Goal: Answer question/provide support

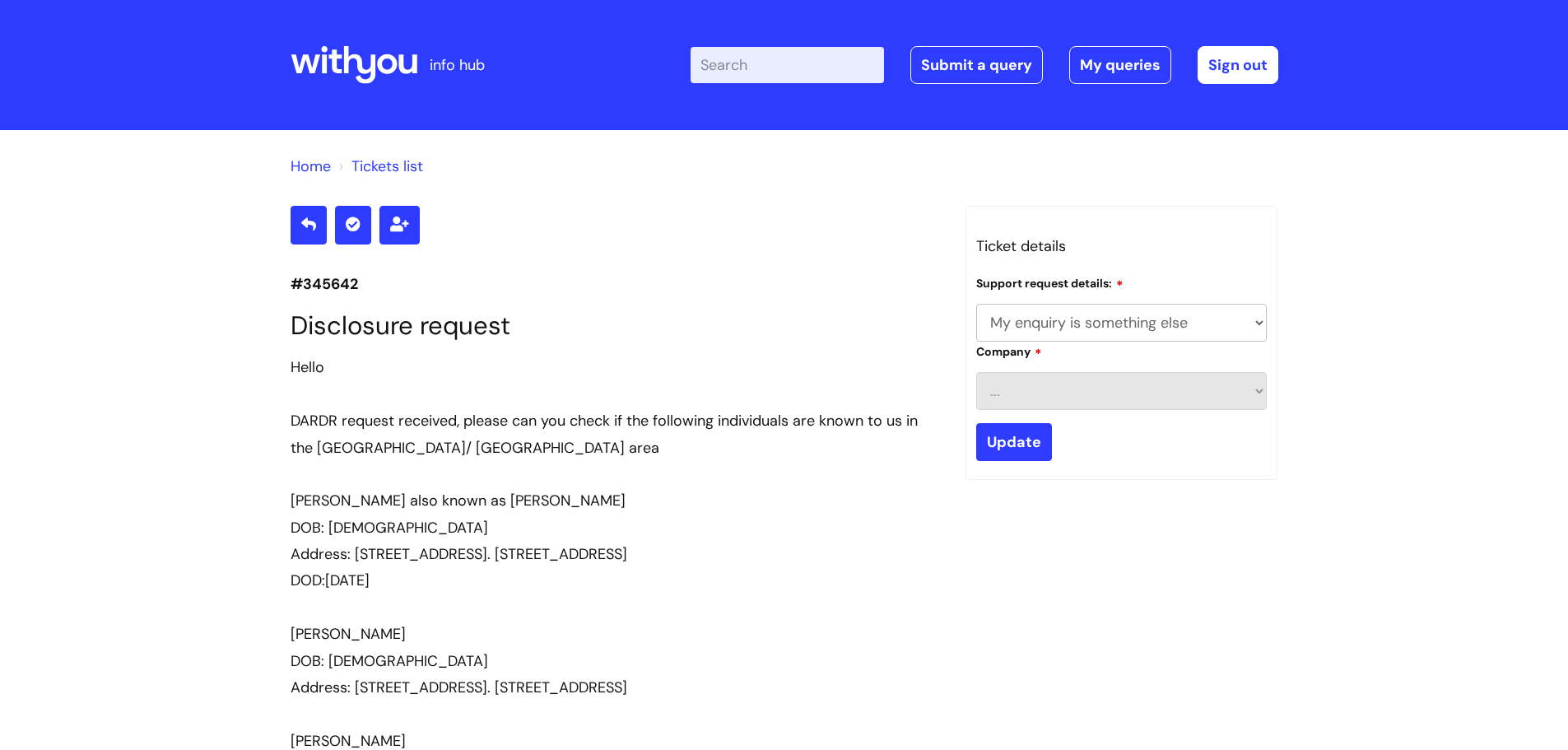
select select "My enquiry is something else"
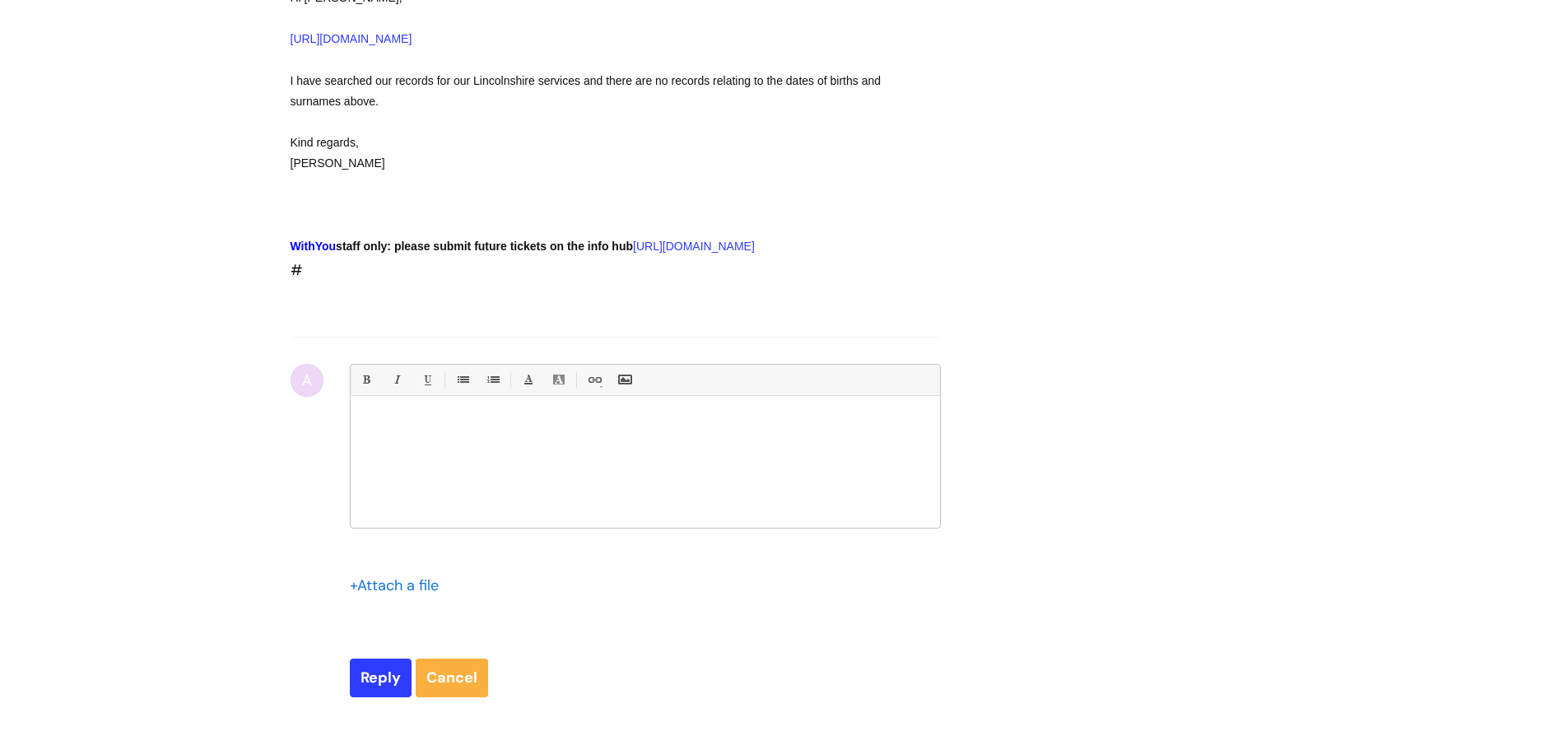
scroll to position [1674, 0]
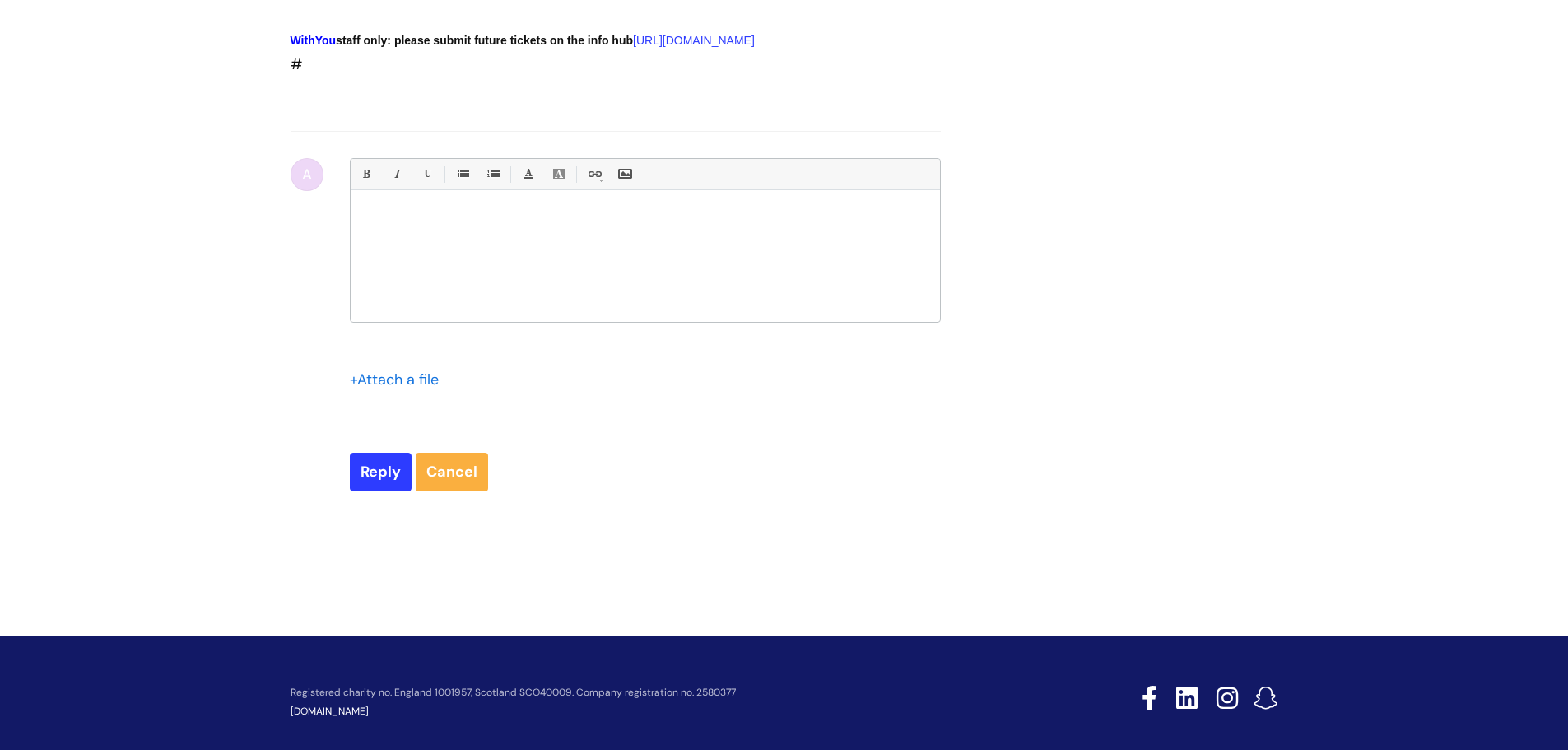
click at [470, 322] on div at bounding box center [645, 260] width 590 height 123
click at [373, 490] on input "Reply" at bounding box center [381, 471] width 62 height 38
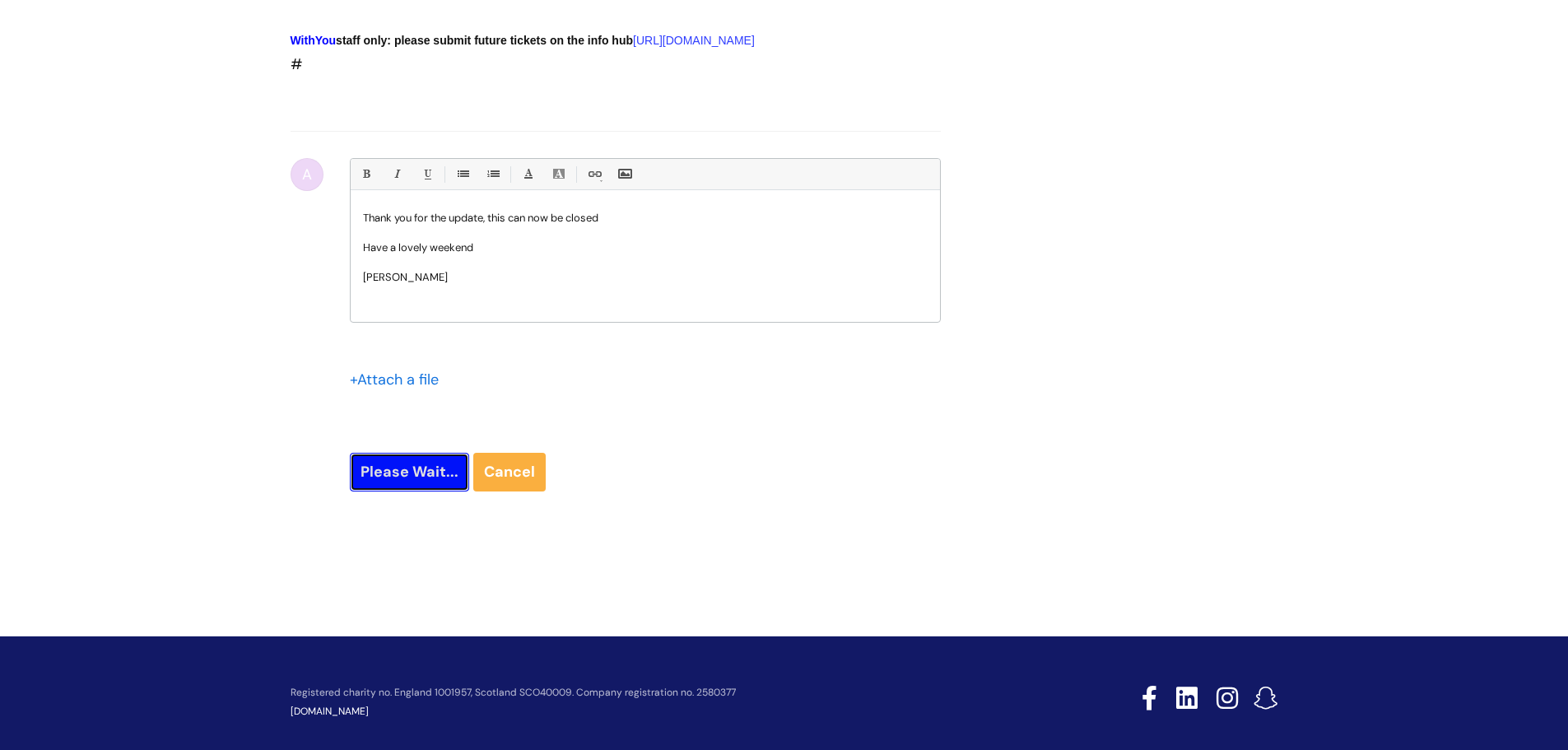
type input "Please Wait..."
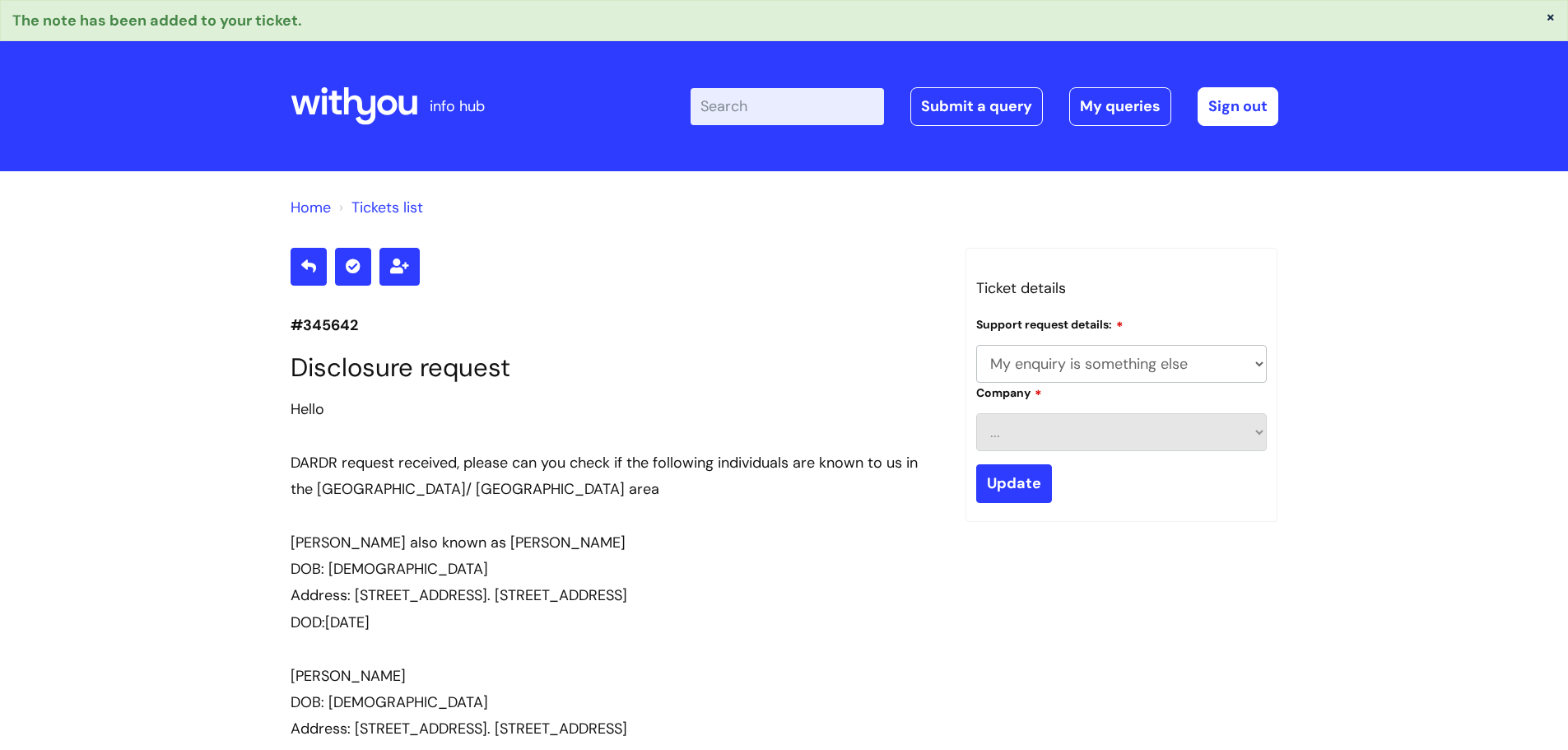
select select "My enquiry is something else"
click at [1113, 93] on link "My queries" at bounding box center [1119, 106] width 102 height 38
